Goal: Task Accomplishment & Management: Manage account settings

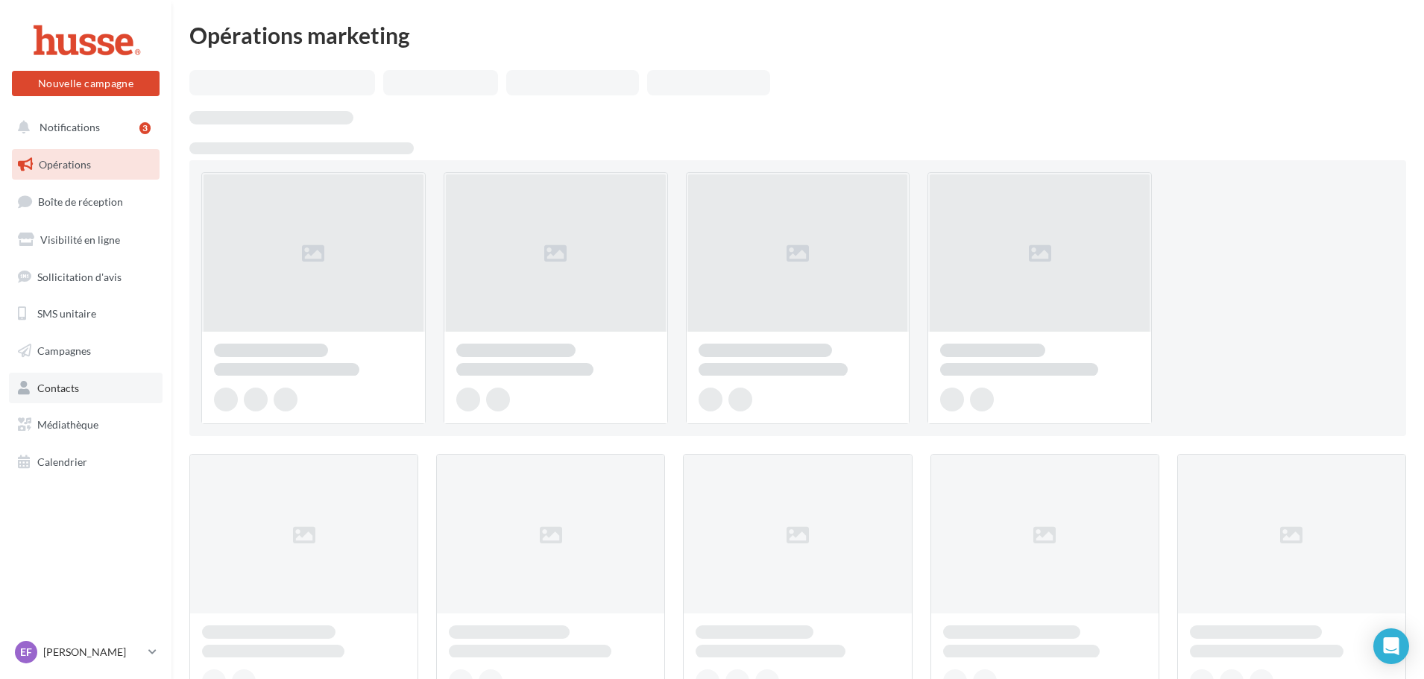
click at [87, 383] on link "Contacts" at bounding box center [86, 388] width 154 height 31
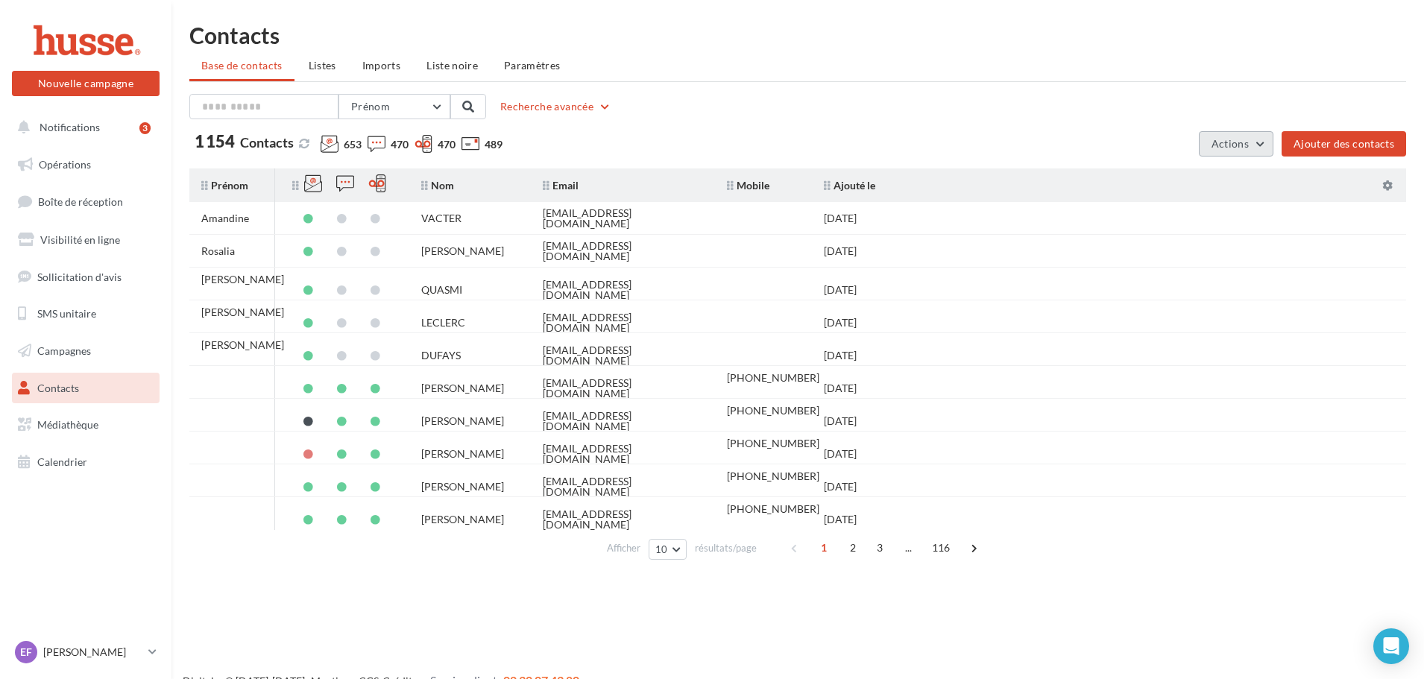
click at [1242, 140] on span "Actions" at bounding box center [1230, 143] width 37 height 13
click at [379, 61] on span "Imports" at bounding box center [381, 65] width 38 height 13
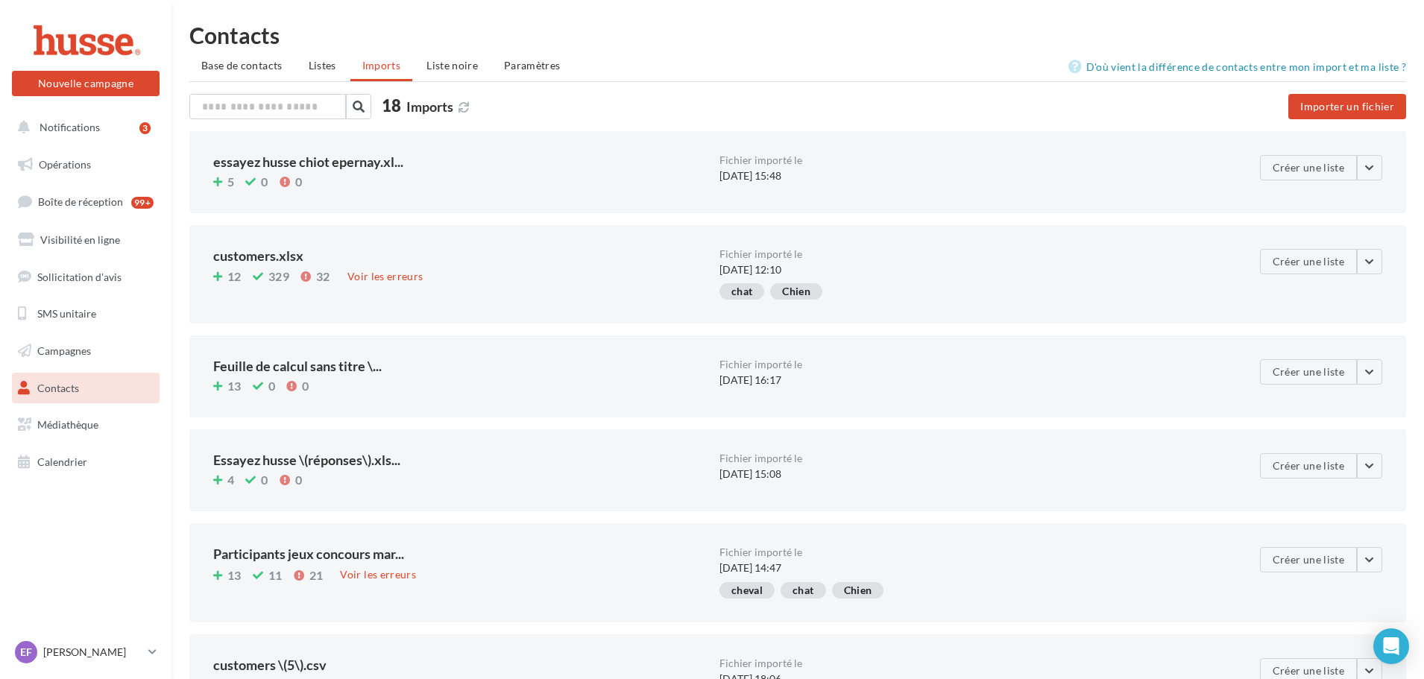
click at [1389, 163] on div "essayez husse chiot epernay.xl... 5 0 0 Fichier importé le [DATE] 15:48 Créer u…" at bounding box center [797, 172] width 1217 height 82
click at [1380, 163] on button "button" at bounding box center [1369, 167] width 25 height 25
click at [251, 57] on li "Base de contacts" at bounding box center [241, 65] width 105 height 27
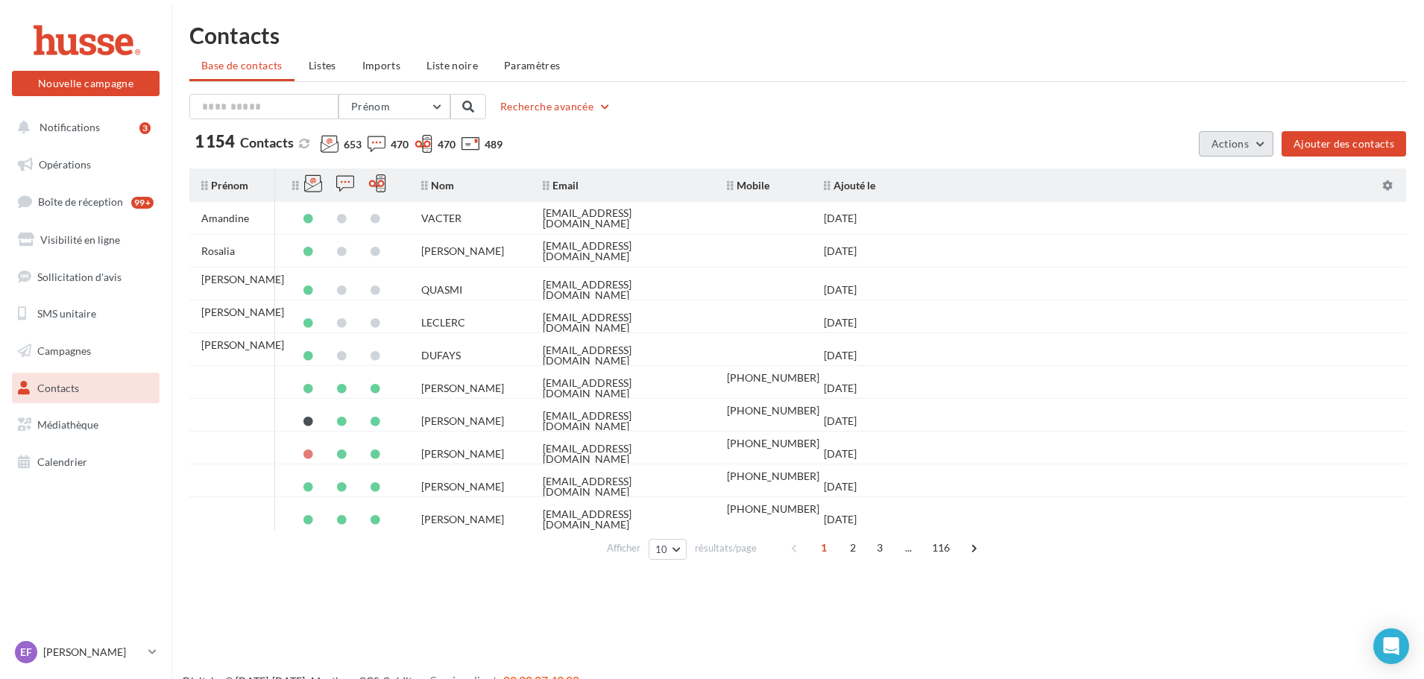
click at [1231, 145] on span "Actions" at bounding box center [1230, 143] width 37 height 13
click at [1095, 157] on div "1 154 Contacts 653 470 470 489" at bounding box center [691, 146] width 1004 height 27
click at [392, 66] on span "Imports" at bounding box center [381, 65] width 38 height 13
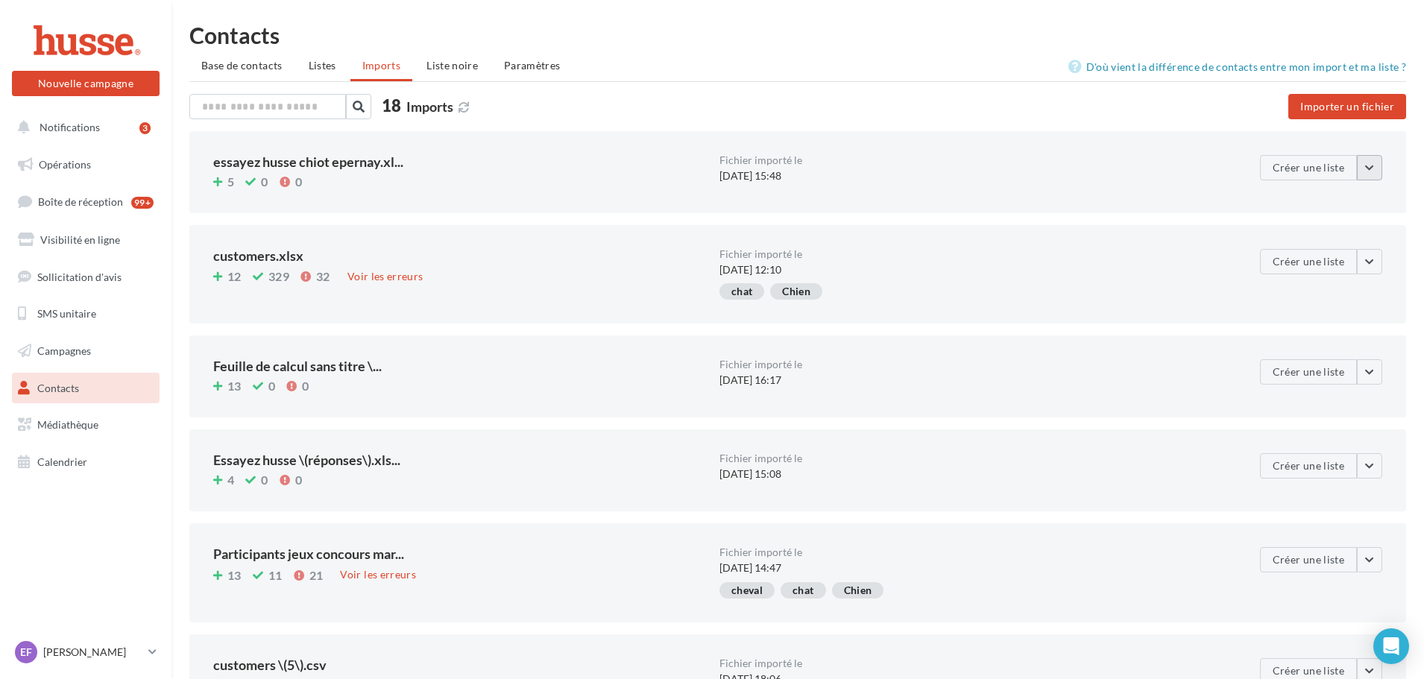
click at [1364, 169] on button "button" at bounding box center [1369, 167] width 25 height 25
click at [1104, 182] on div "Fichier importé le [DATE] 15:48" at bounding box center [973, 169] width 506 height 28
drag, startPoint x: 203, startPoint y: 160, endPoint x: 481, endPoint y: 177, distance: 278.7
click at [481, 177] on div "essayez husse chiot epernay.xl... 5 0 0 Fichier importé le [DATE] 15:48 Créer u…" at bounding box center [797, 172] width 1217 height 82
click at [481, 177] on div "5 0 0" at bounding box center [460, 183] width 494 height 16
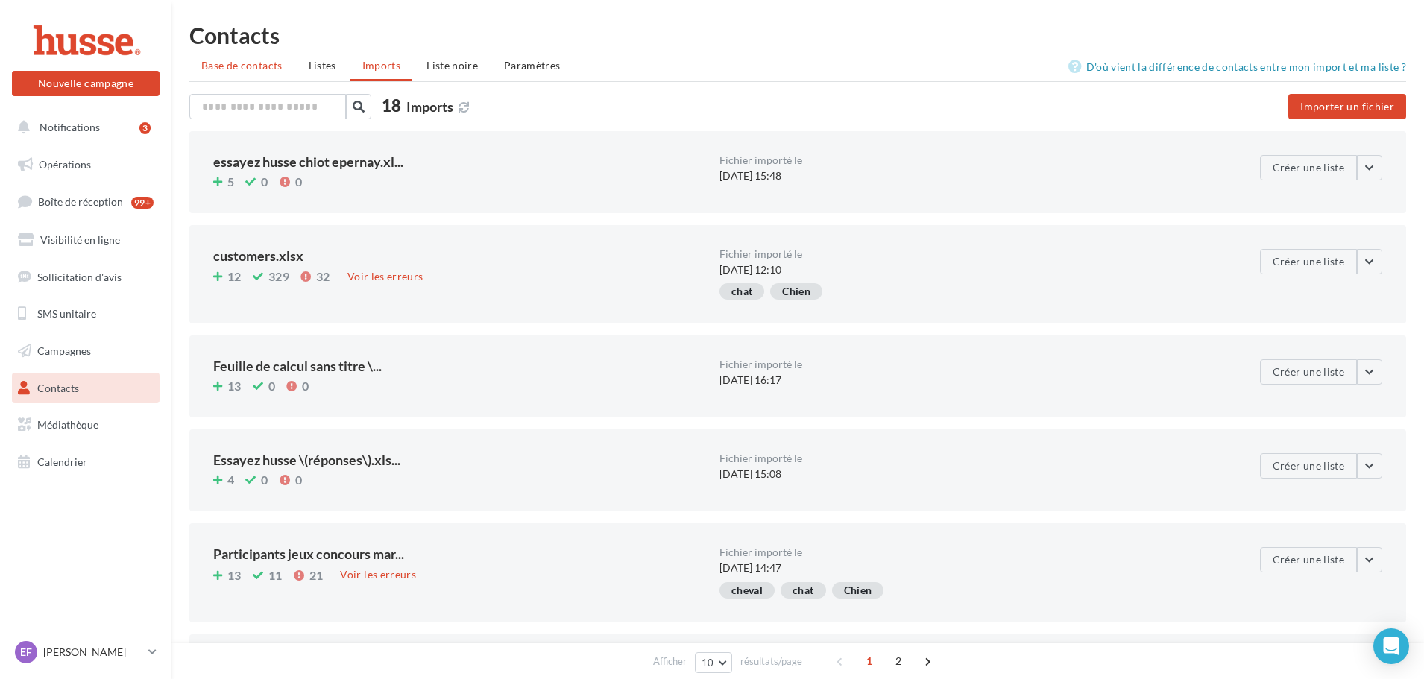
click at [251, 63] on span "Base de contacts" at bounding box center [241, 65] width 81 height 13
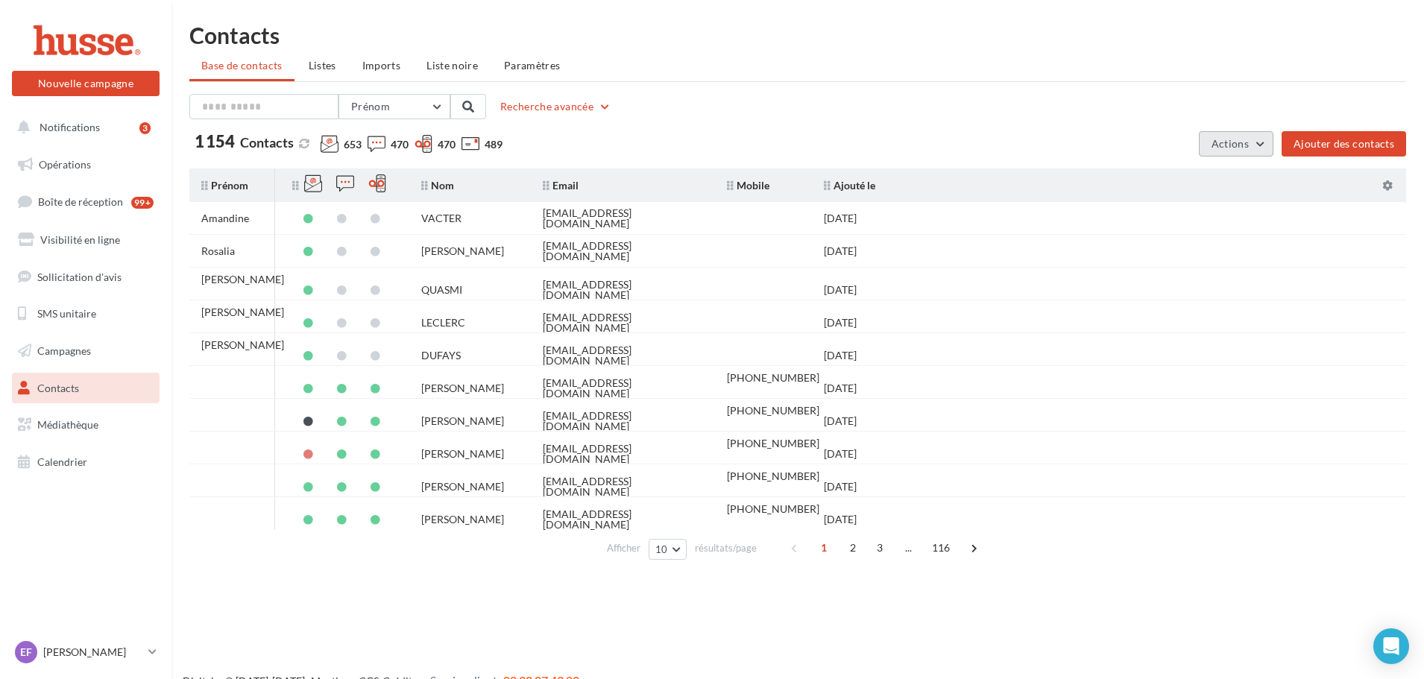
click at [1236, 146] on span "Actions" at bounding box center [1230, 143] width 37 height 13
click at [1003, 111] on div "Prénom Prénom Nom Email Mobile Téléphone Fixe Recherche avancée" at bounding box center [797, 106] width 1217 height 25
click at [1246, 141] on span "Actions" at bounding box center [1230, 143] width 37 height 13
click at [1108, 145] on div "1 154 Contacts 653 470 470 489" at bounding box center [691, 146] width 1004 height 27
click at [1107, 145] on div "1 154 Contacts 653 470 470 489" at bounding box center [691, 146] width 1004 height 27
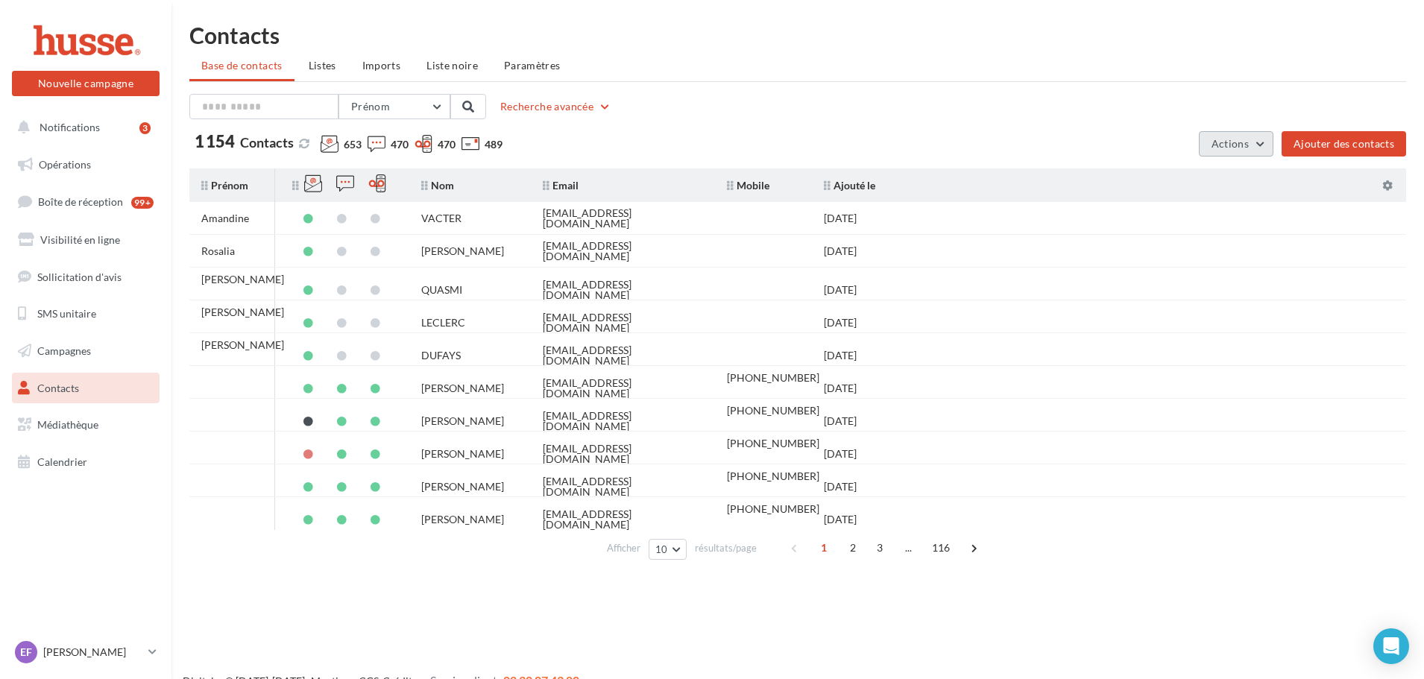
click at [1242, 135] on button "Actions" at bounding box center [1236, 143] width 75 height 25
click at [192, 146] on div "1 154 Contacts" at bounding box center [241, 141] width 104 height 16
drag, startPoint x: 197, startPoint y: 141, endPoint x: 228, endPoint y: 140, distance: 31.3
click at [228, 140] on span "1 154" at bounding box center [215, 141] width 40 height 16
click at [233, 140] on span "1 154" at bounding box center [215, 141] width 40 height 16
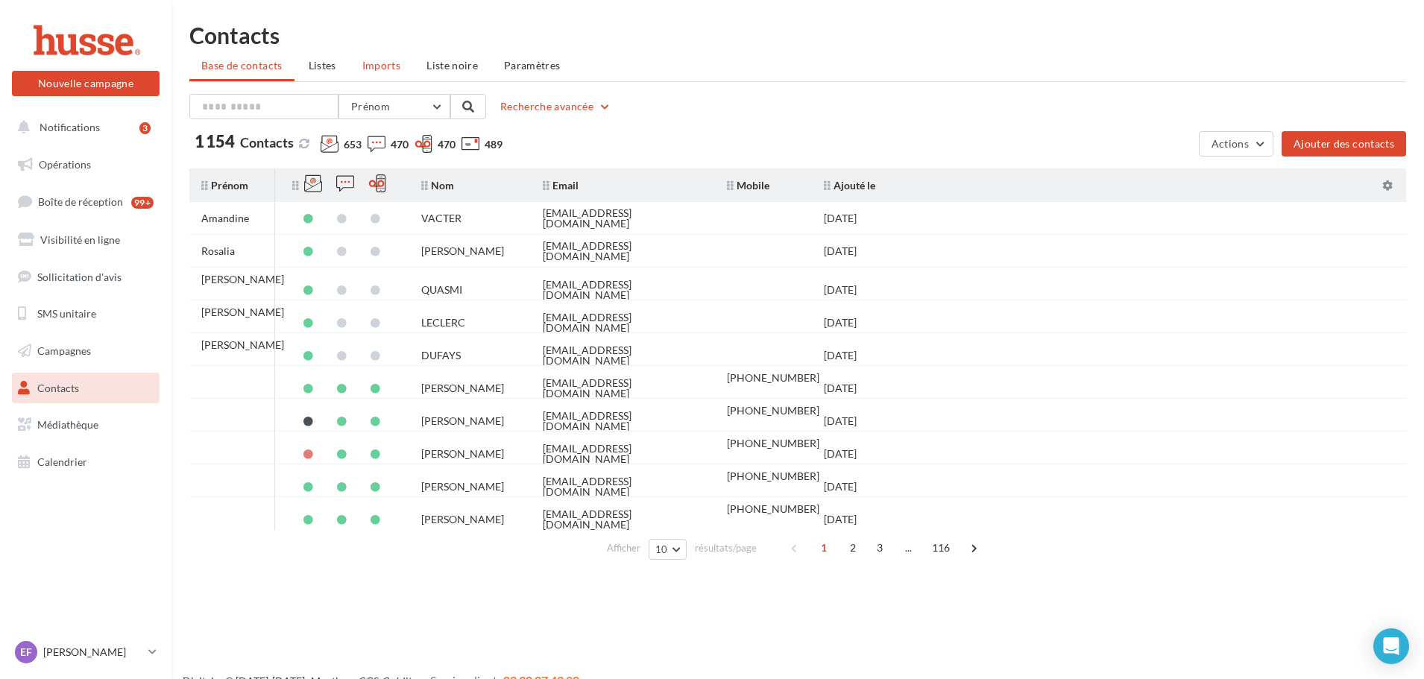
click at [388, 60] on span "Imports" at bounding box center [381, 65] width 38 height 13
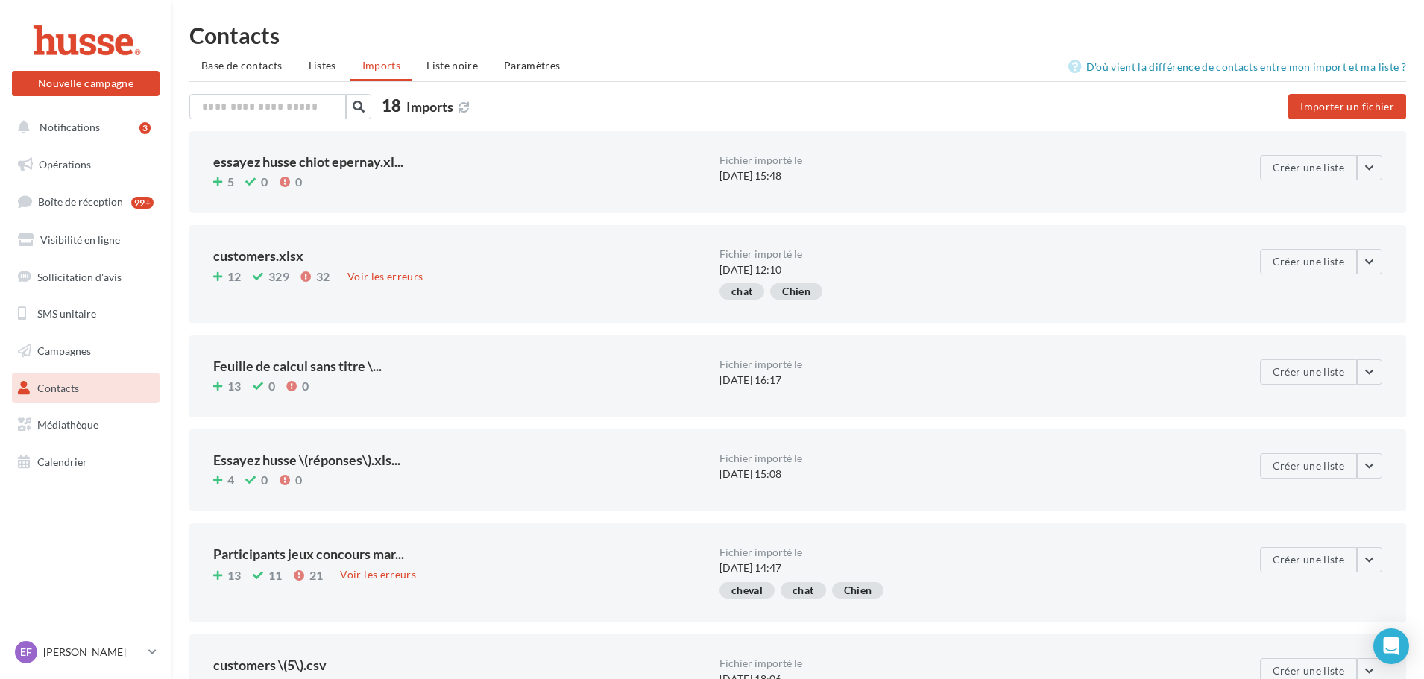
click at [578, 131] on div "18 Imports Importer un fichier D'où vient la différence de contacts entre mon i…" at bounding box center [797, 620] width 1217 height 1052
click at [251, 68] on span "Base de contacts" at bounding box center [241, 65] width 81 height 13
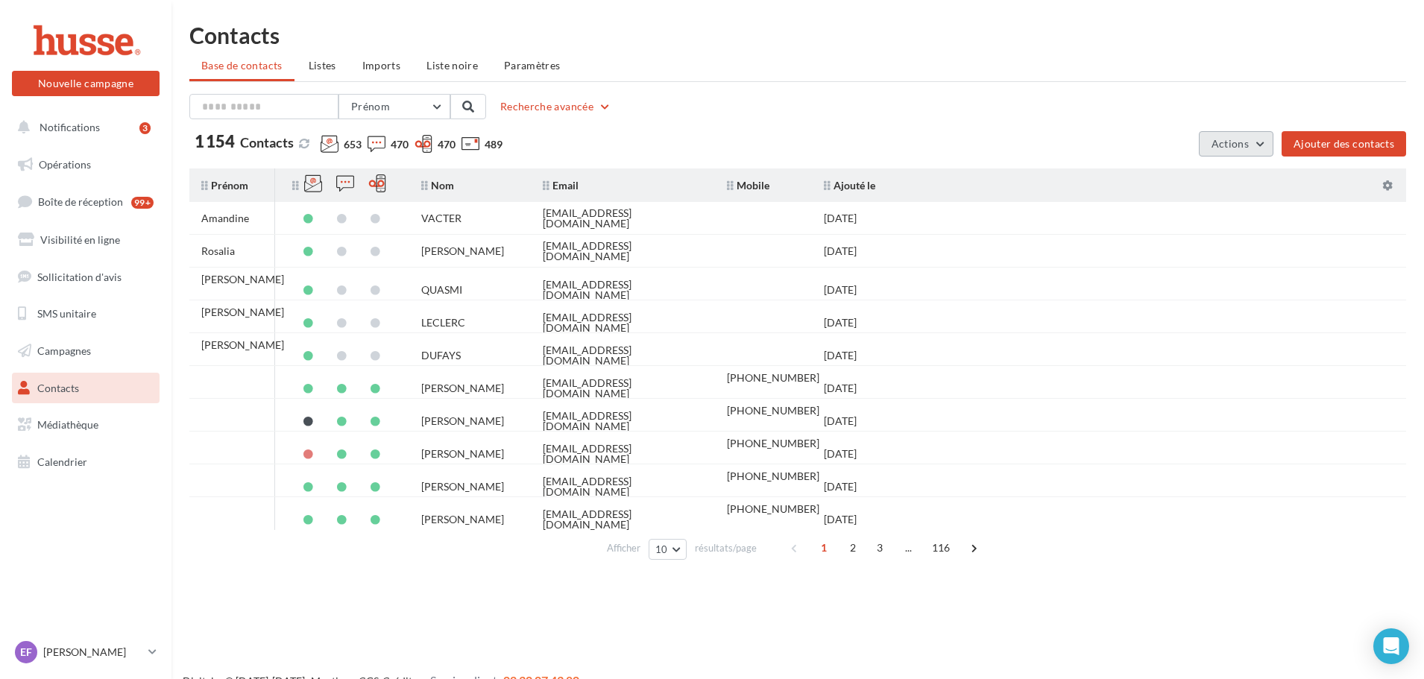
click at [1233, 140] on span "Actions" at bounding box center [1230, 143] width 37 height 13
click at [814, 119] on div "Prénom Prénom Nom Email Mobile Téléphone Fixe Recherche avancée" at bounding box center [797, 106] width 1217 height 25
click at [465, 556] on div "Afficher 10 10 25 50 100 résultats/page 1 2 3 ... 116" at bounding box center [797, 548] width 1217 height 36
click at [139, 651] on p "[PERSON_NAME]" at bounding box center [92, 652] width 99 height 15
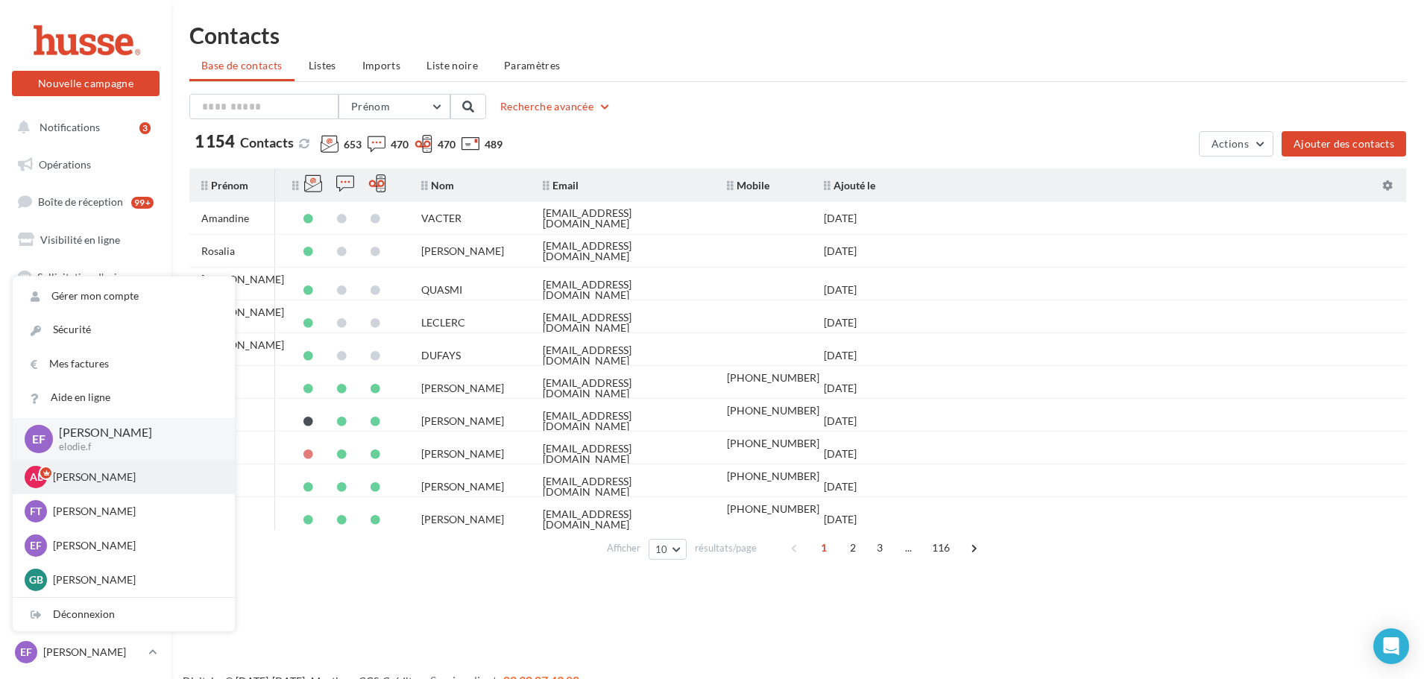
click at [106, 480] on p "[PERSON_NAME]" at bounding box center [135, 477] width 164 height 15
